Goal: Information Seeking & Learning: Find specific page/section

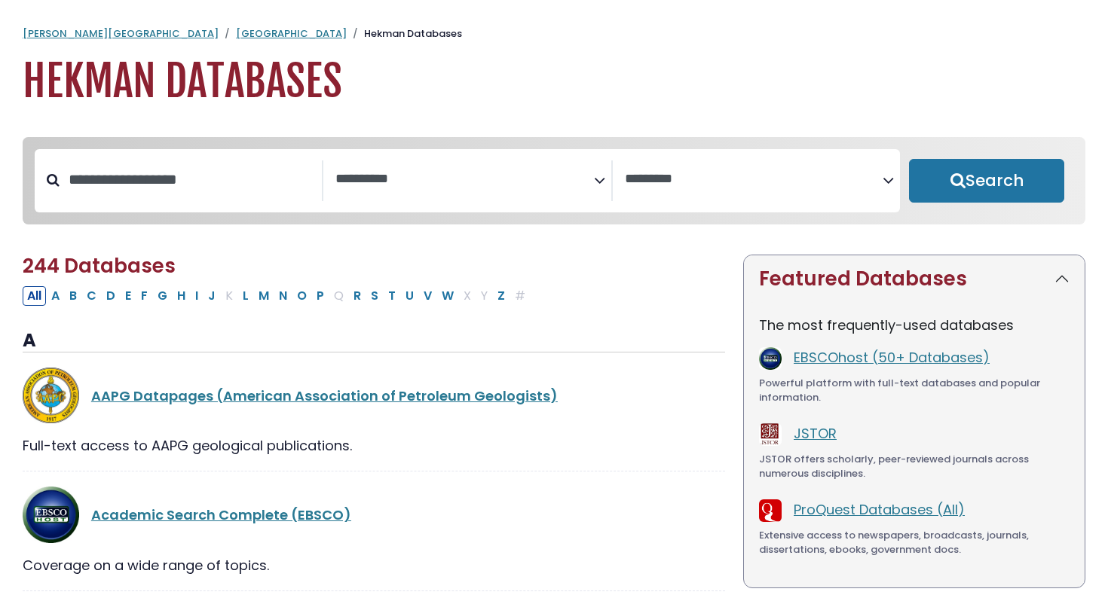
select select "Database Subject Filter"
select select "Database Vendors Filter"
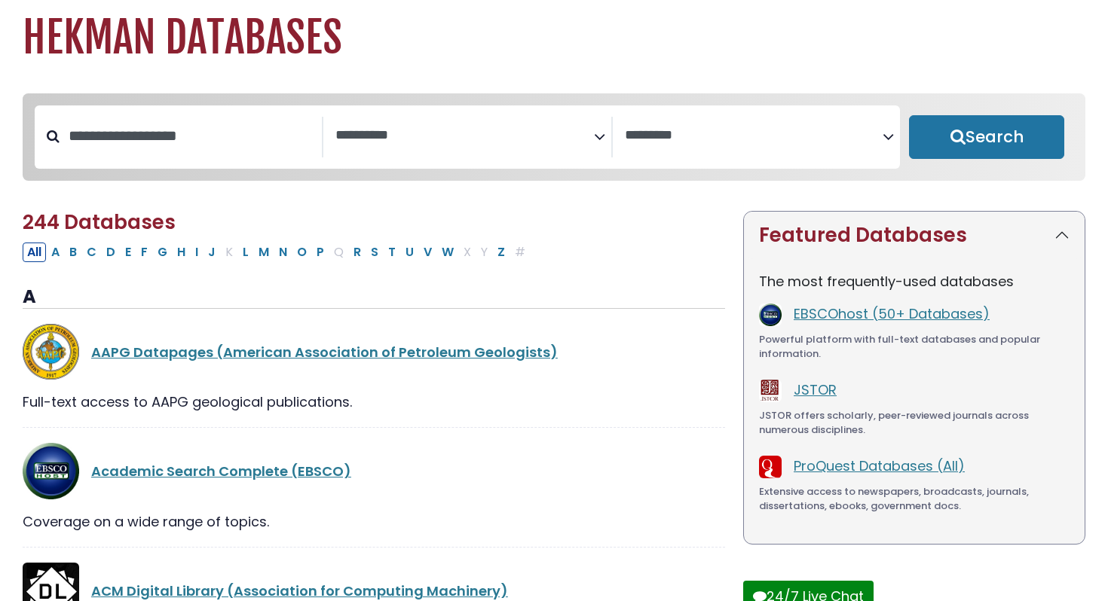
scroll to position [45, 0]
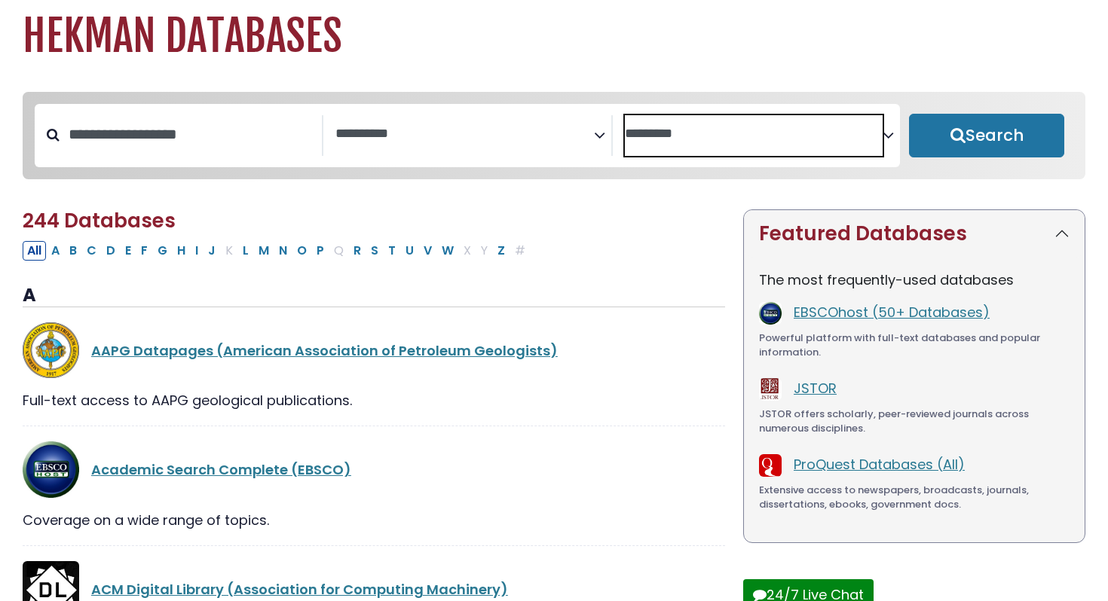
click at [827, 127] on textarea "Search" at bounding box center [754, 135] width 258 height 16
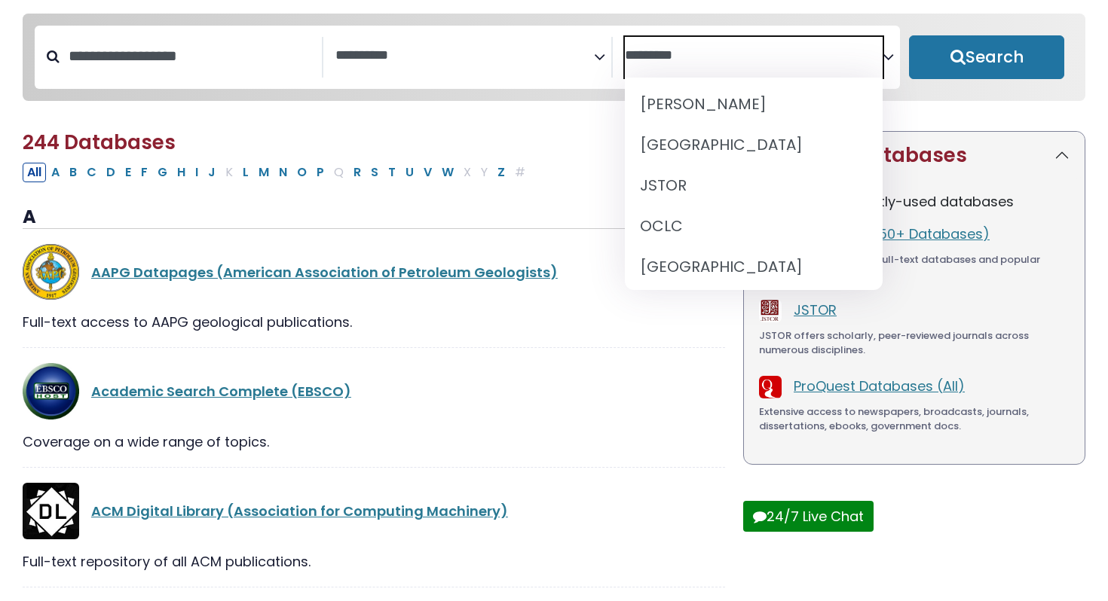
scroll to position [0, 0]
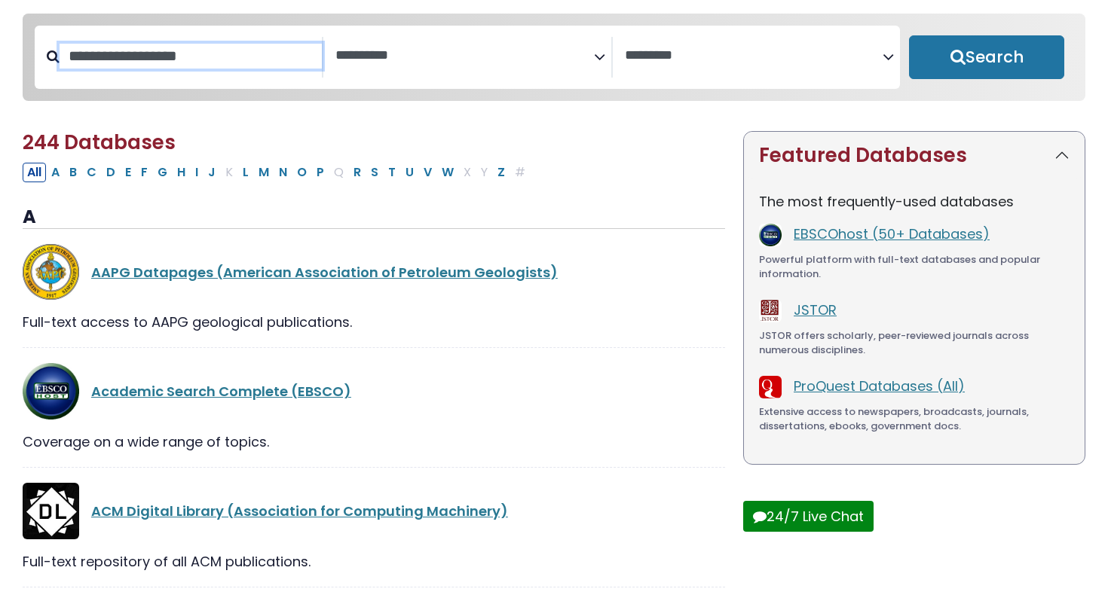
click at [230, 54] on input "Search database by title or keyword" at bounding box center [191, 56] width 262 height 25
type input "*****"
click at [909, 35] on button "Search" at bounding box center [986, 57] width 155 height 44
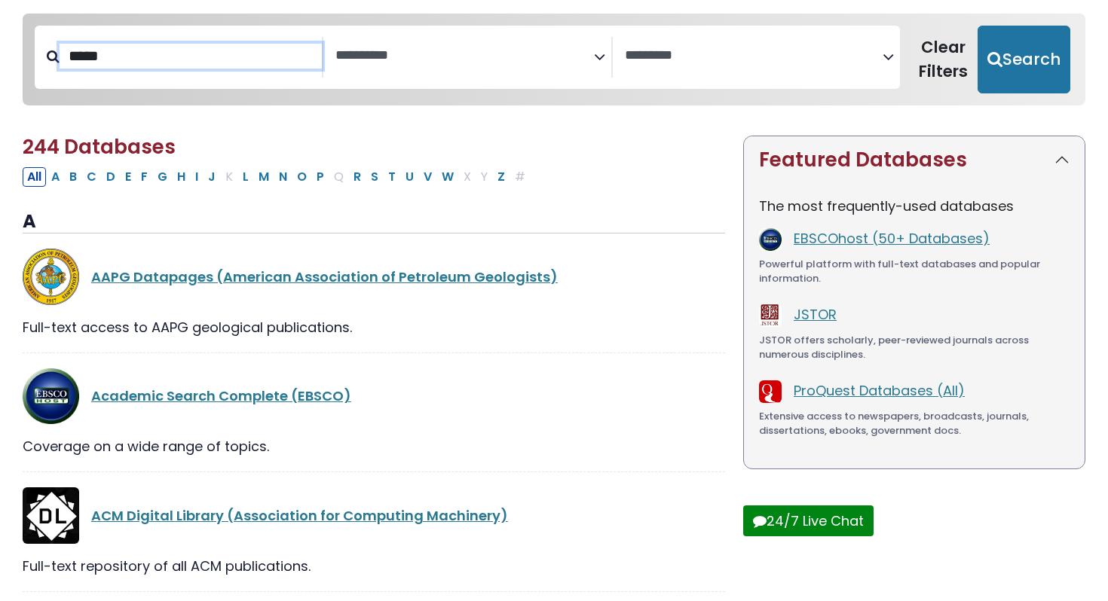
select select "Database Subject Filter"
select select "Database Vendors Filter"
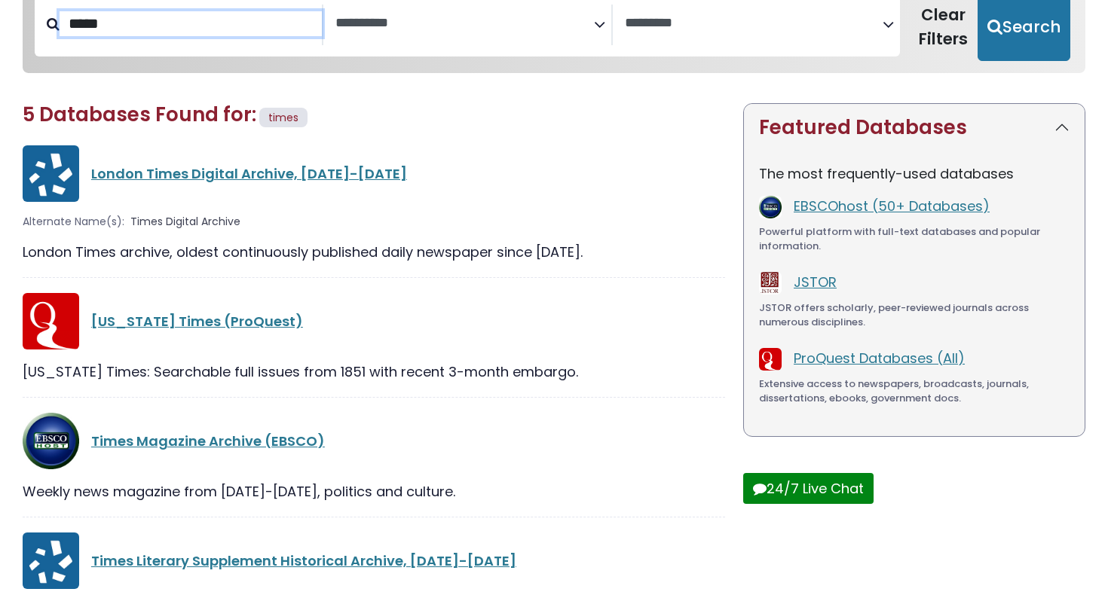
scroll to position [166, 0]
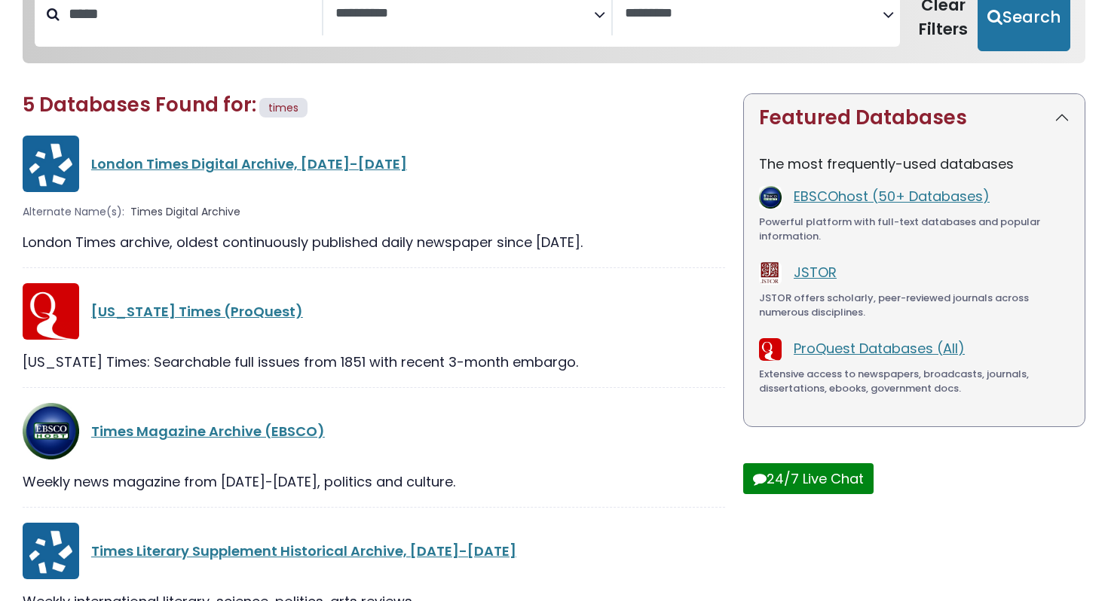
click at [210, 323] on div "[US_STATE] Times (ProQuest)" at bounding box center [374, 311] width 702 height 57
click at [210, 313] on link "[US_STATE] Times (ProQuest)" at bounding box center [197, 311] width 212 height 19
